Goal: Transaction & Acquisition: Purchase product/service

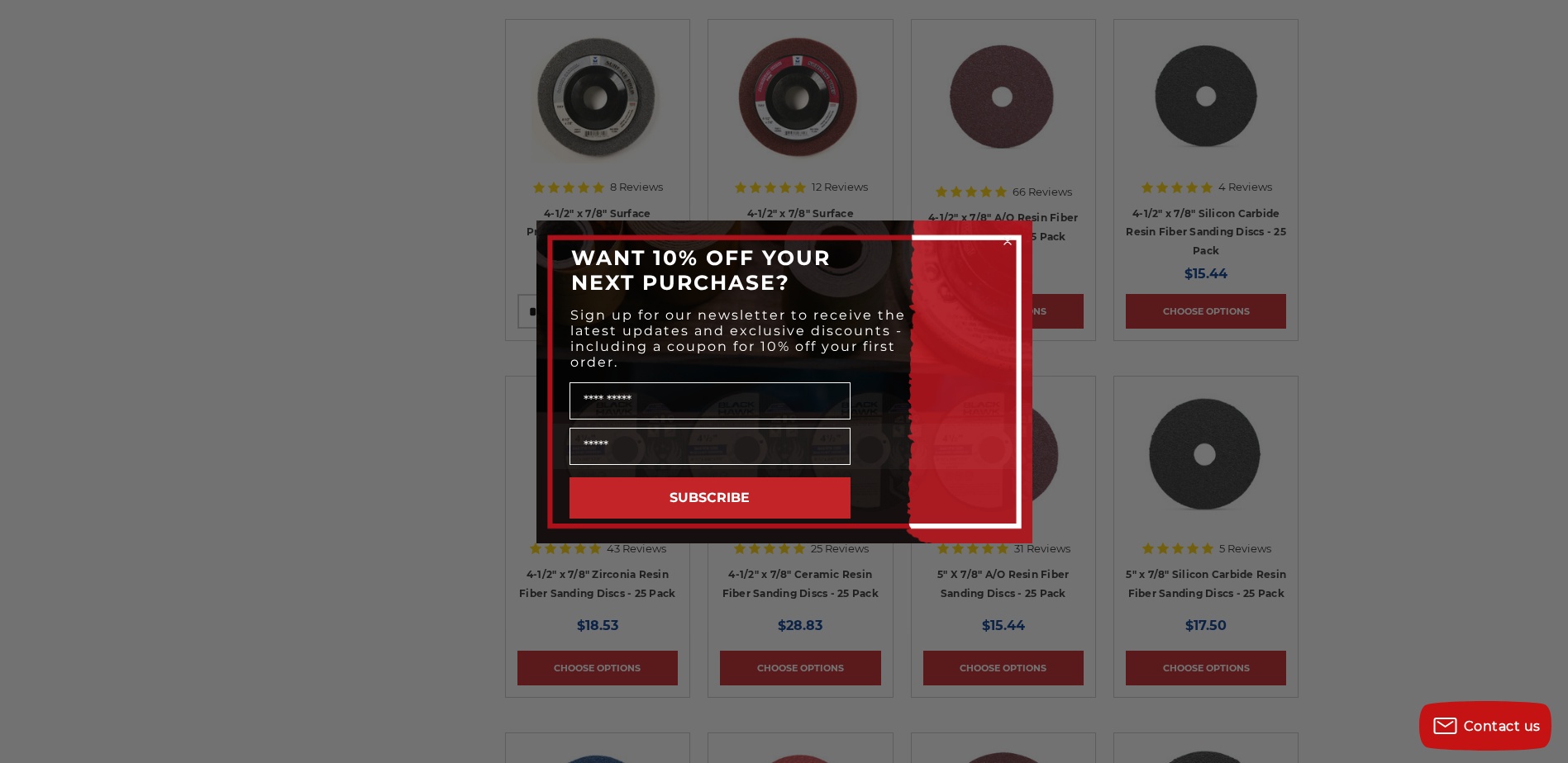
scroll to position [1405, 0]
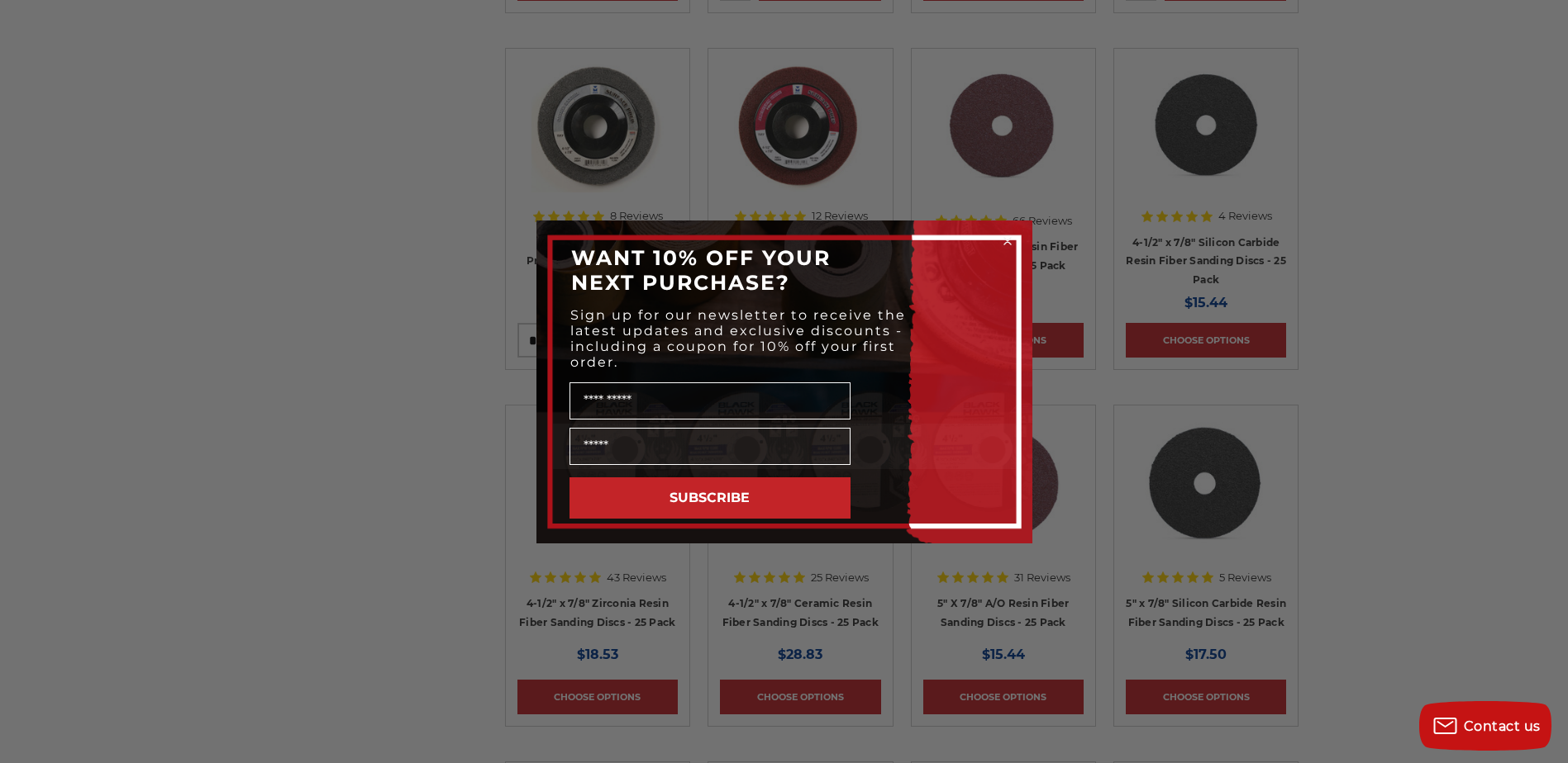
click at [1005, 242] on icon "Close dialog" at bounding box center [1007, 241] width 6 height 6
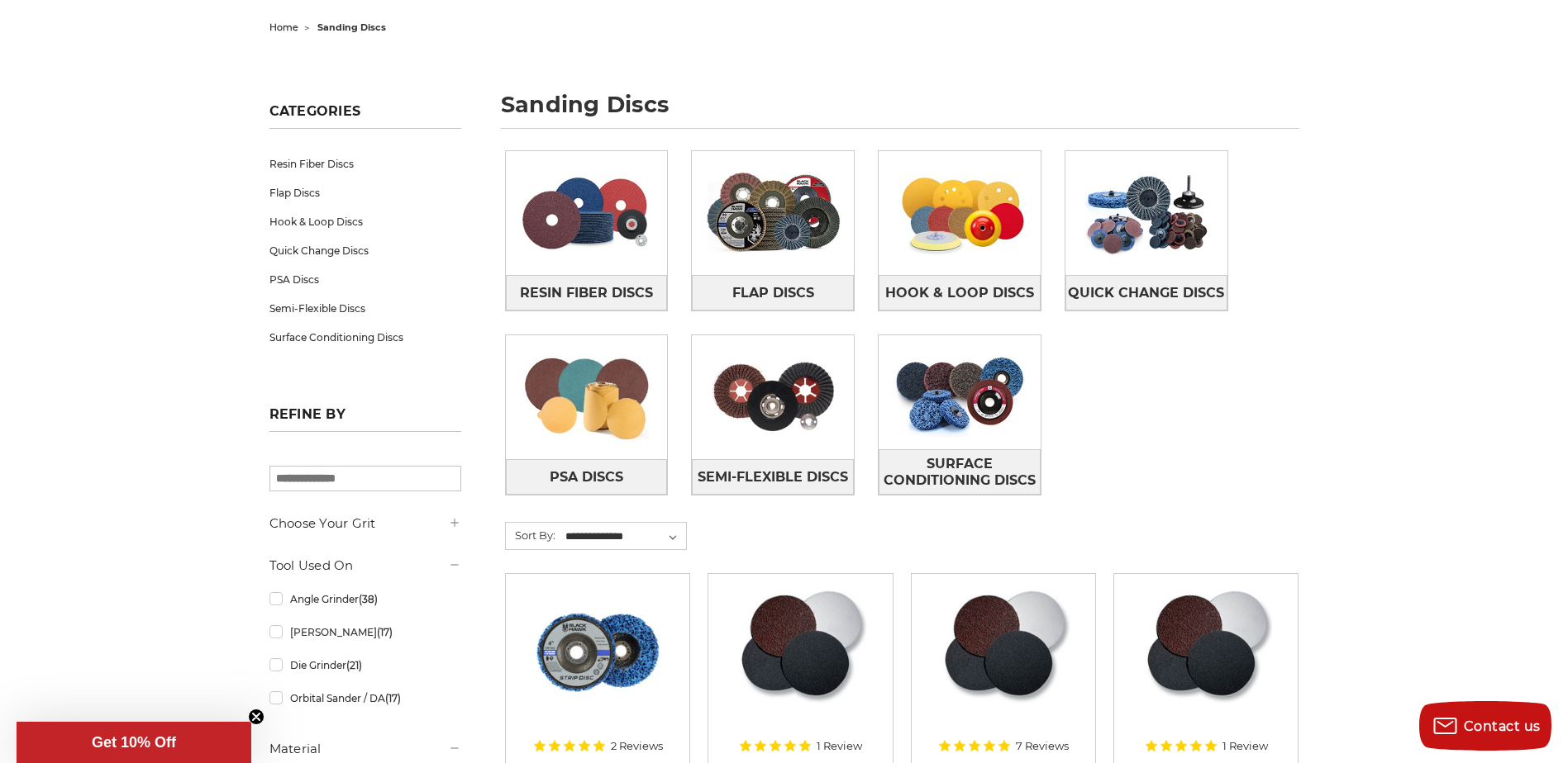
scroll to position [0, 0]
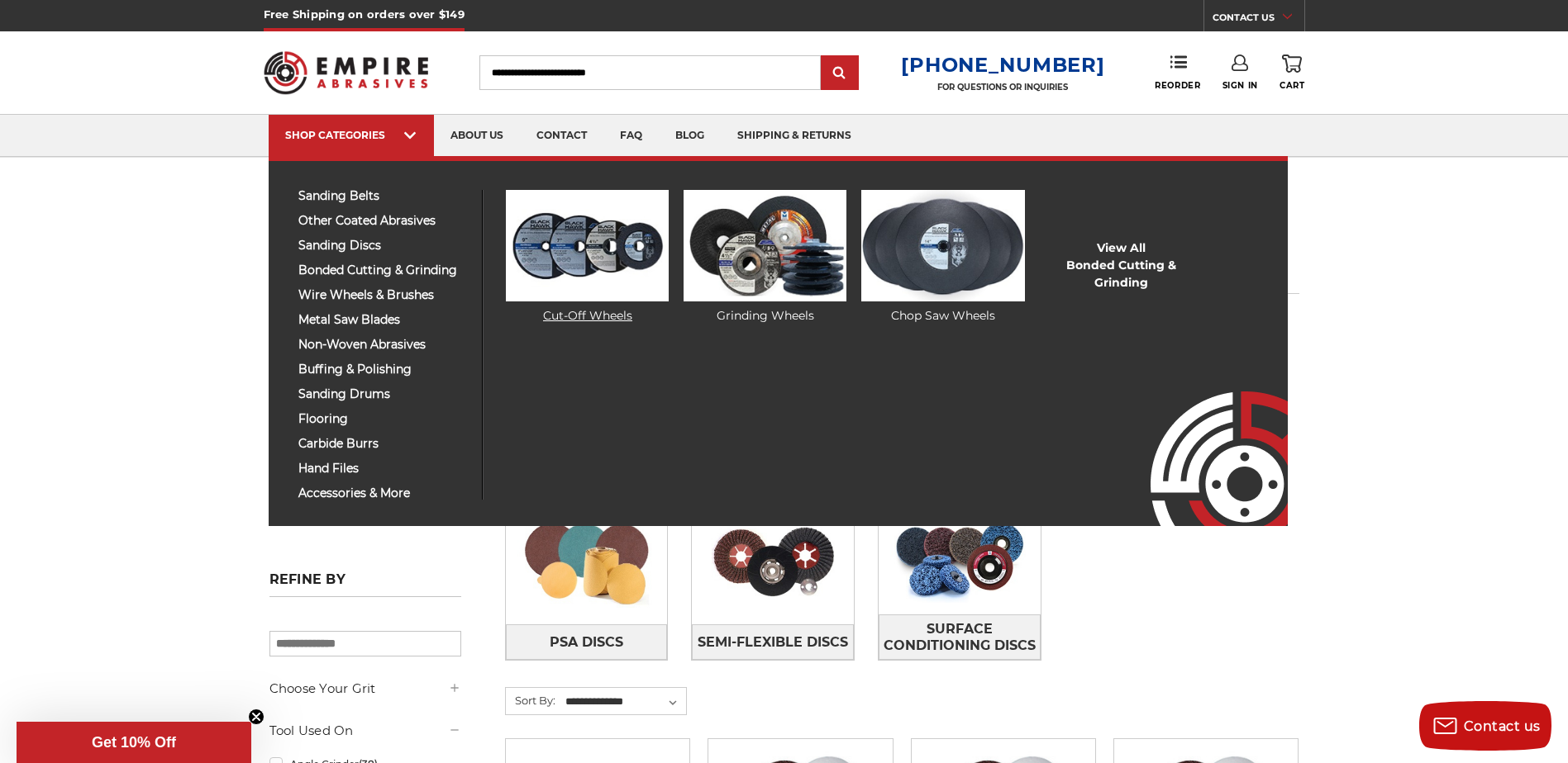
click at [542, 284] on img at bounding box center [587, 246] width 163 height 111
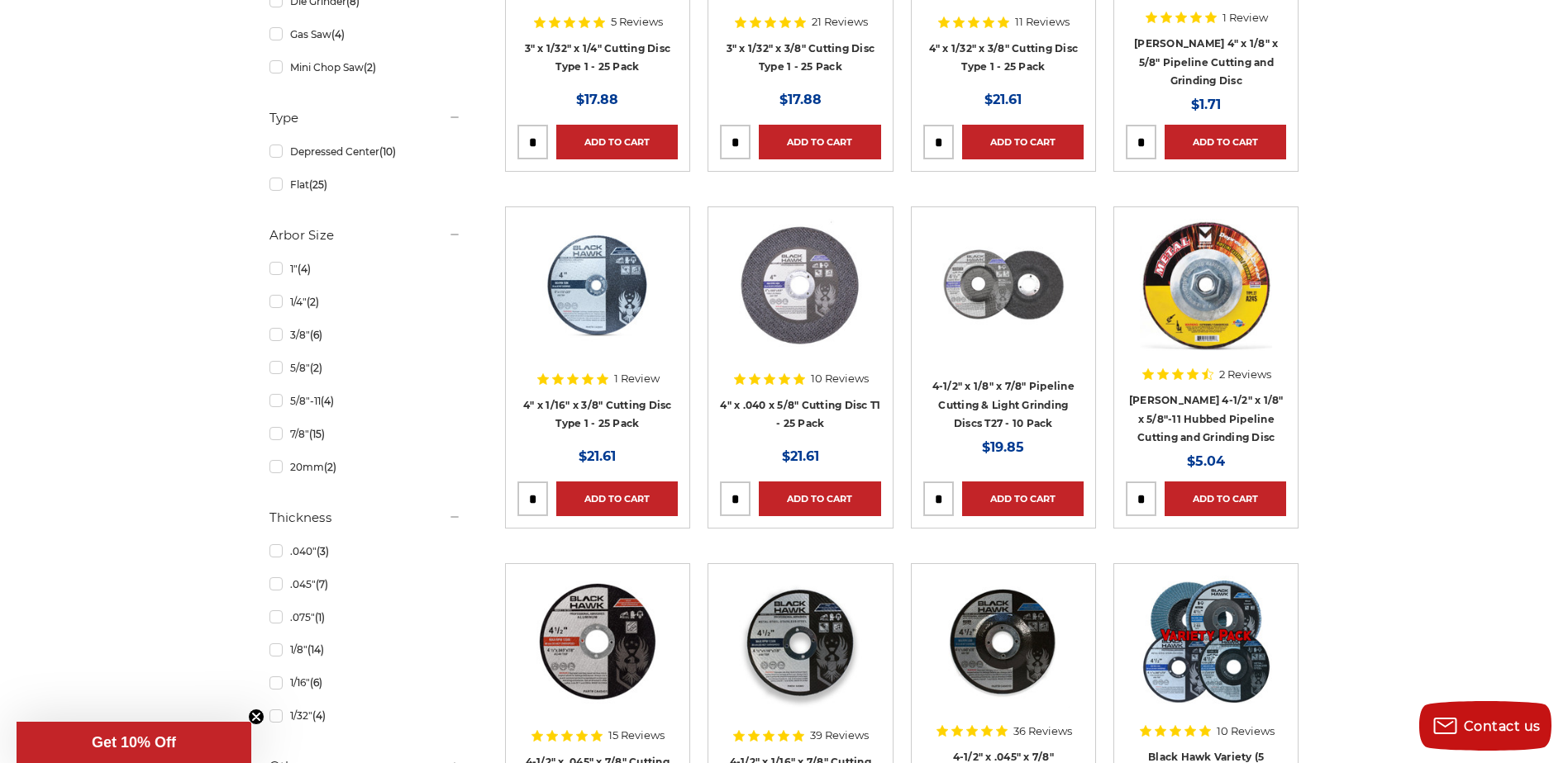
scroll to position [661, 0]
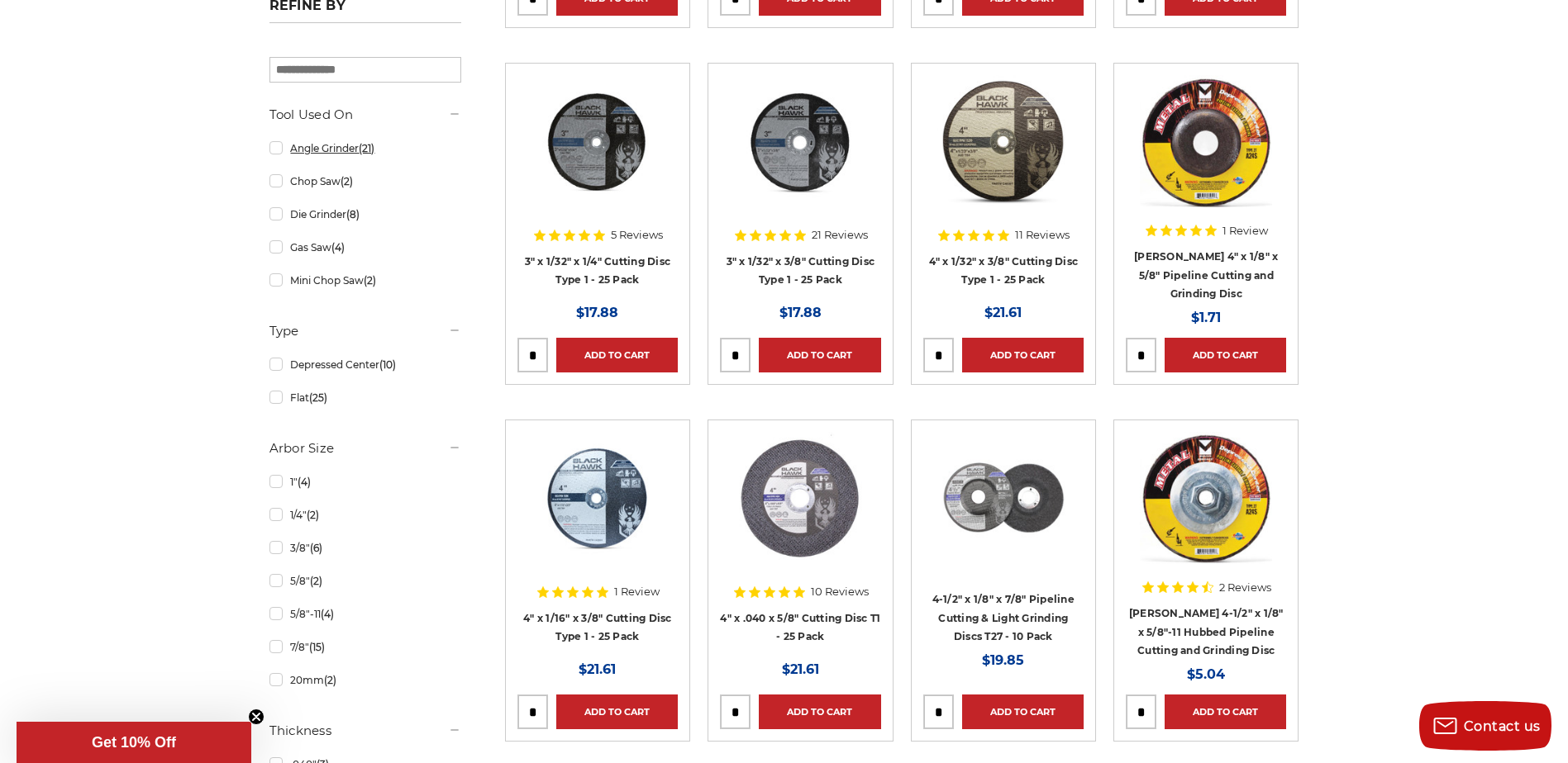
click at [279, 152] on link "Angle Grinder (21)" at bounding box center [365, 149] width 192 height 29
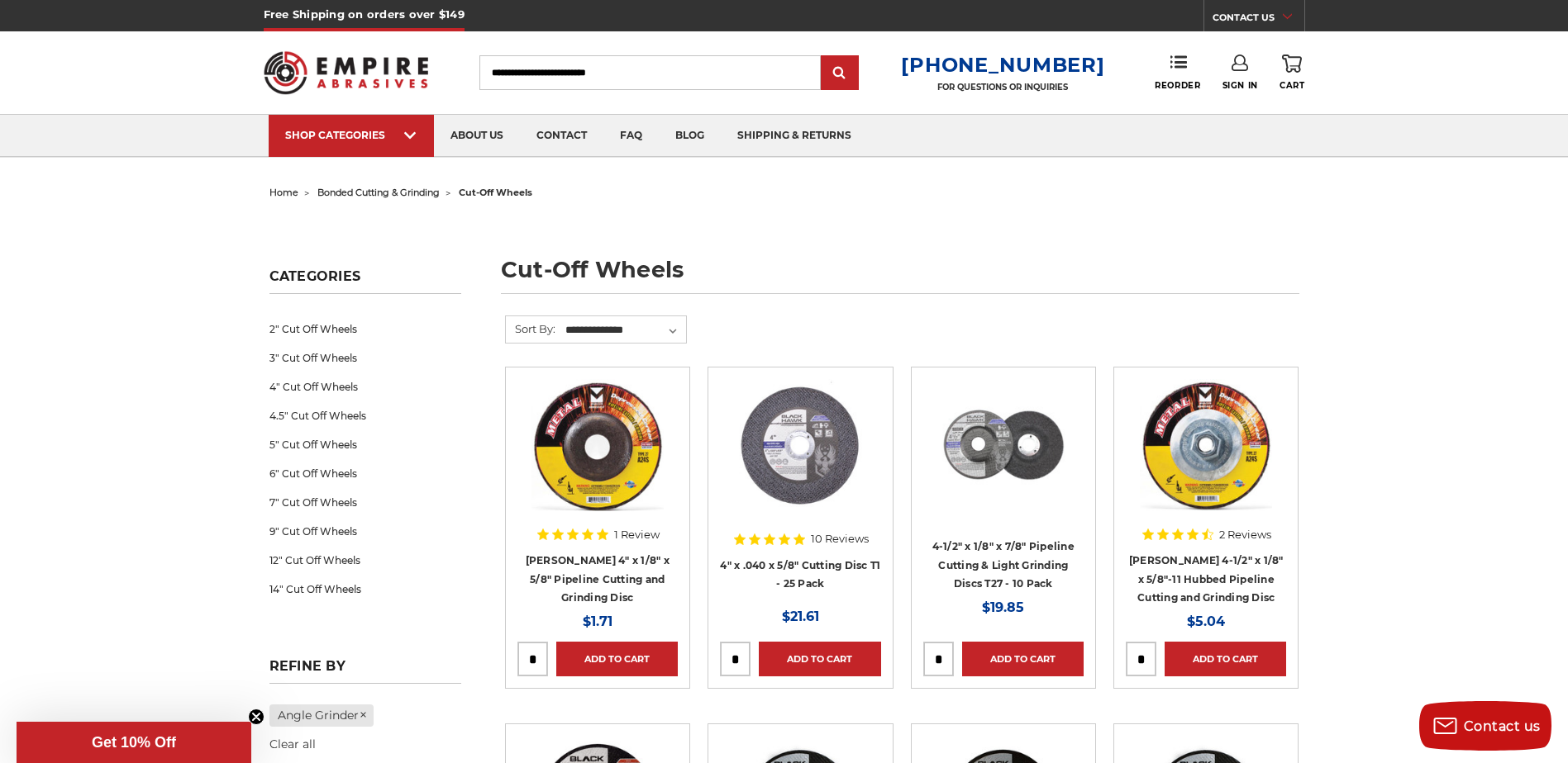
click at [631, 76] on input "Search" at bounding box center [650, 73] width 342 height 35
type input "***"
click at [823, 57] on input "submit" at bounding box center [839, 73] width 33 height 33
